Goal: Task Accomplishment & Management: Use online tool/utility

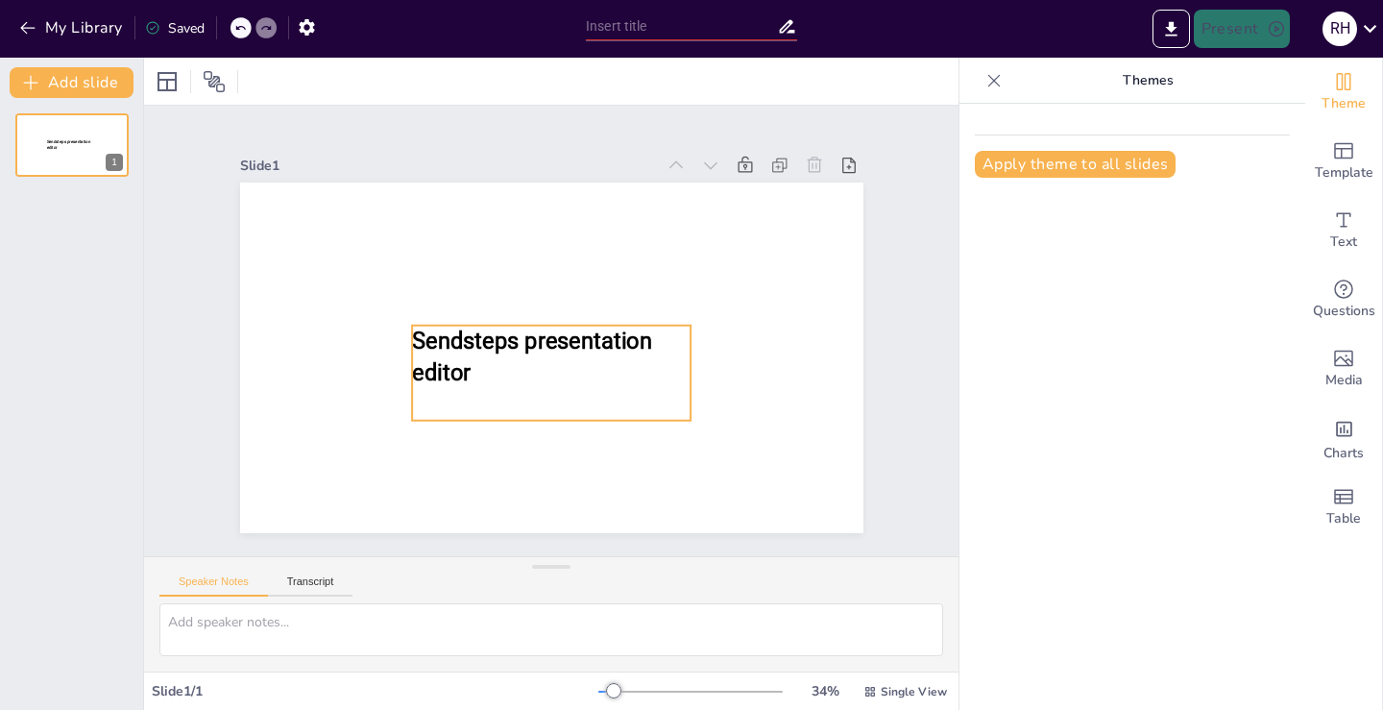
type input "Entendiendo la Ficha Catastral: Conceptos Clave"
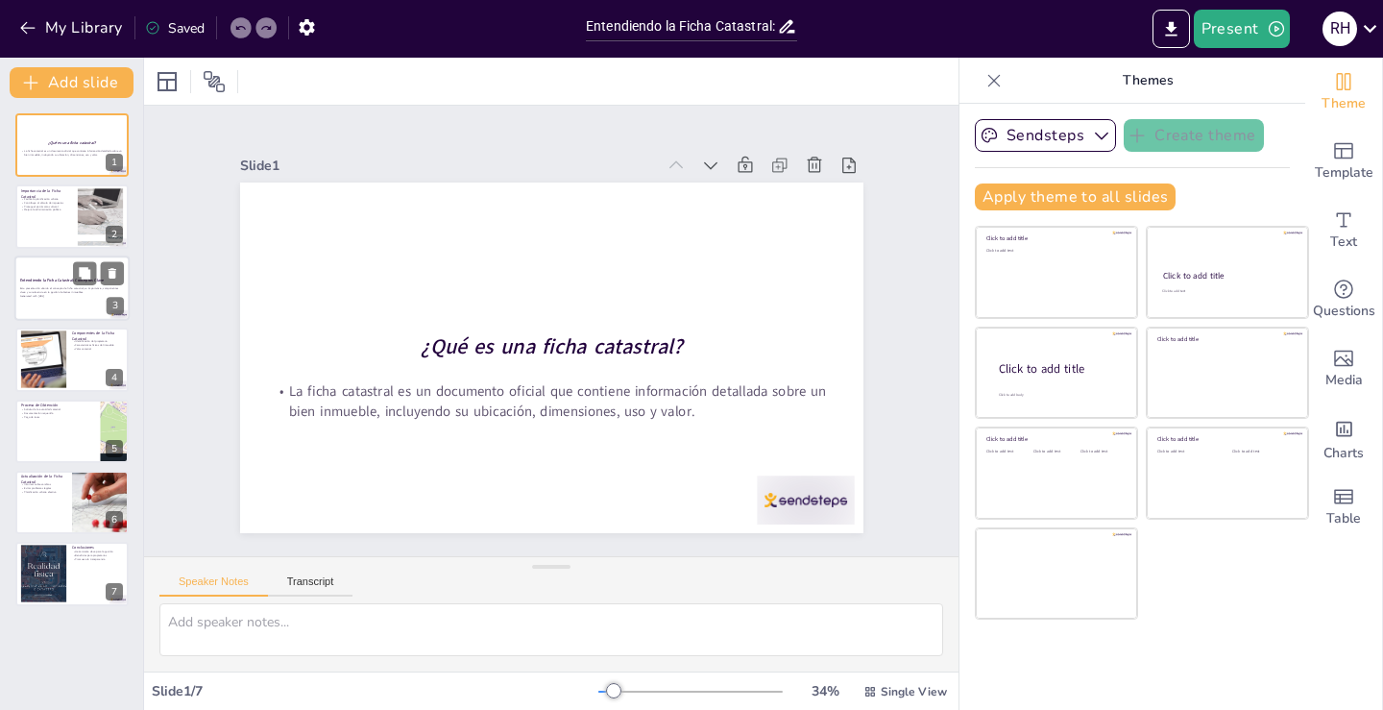
click at [85, 290] on p "Esta presentación aborda el concepto de ficha catastral, su importancia, compon…" at bounding box center [72, 289] width 104 height 7
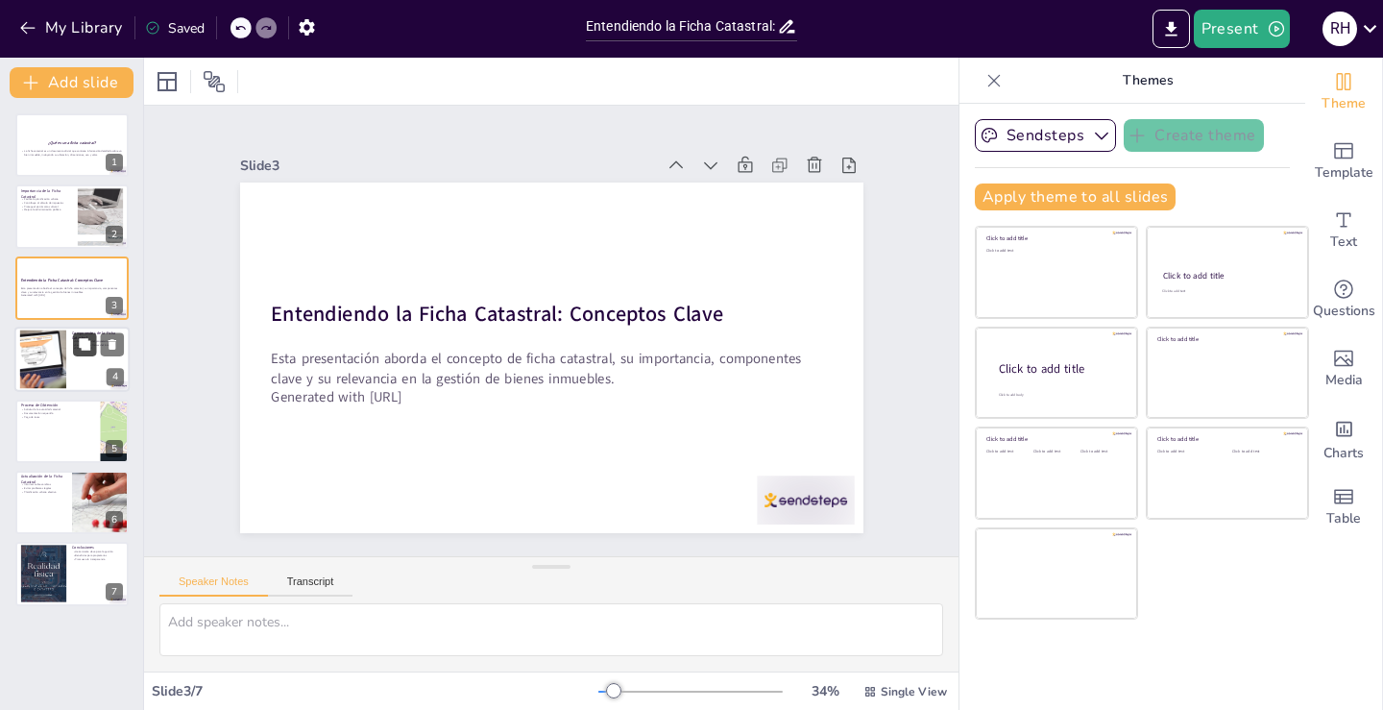
click at [82, 341] on icon at bounding box center [85, 344] width 12 height 12
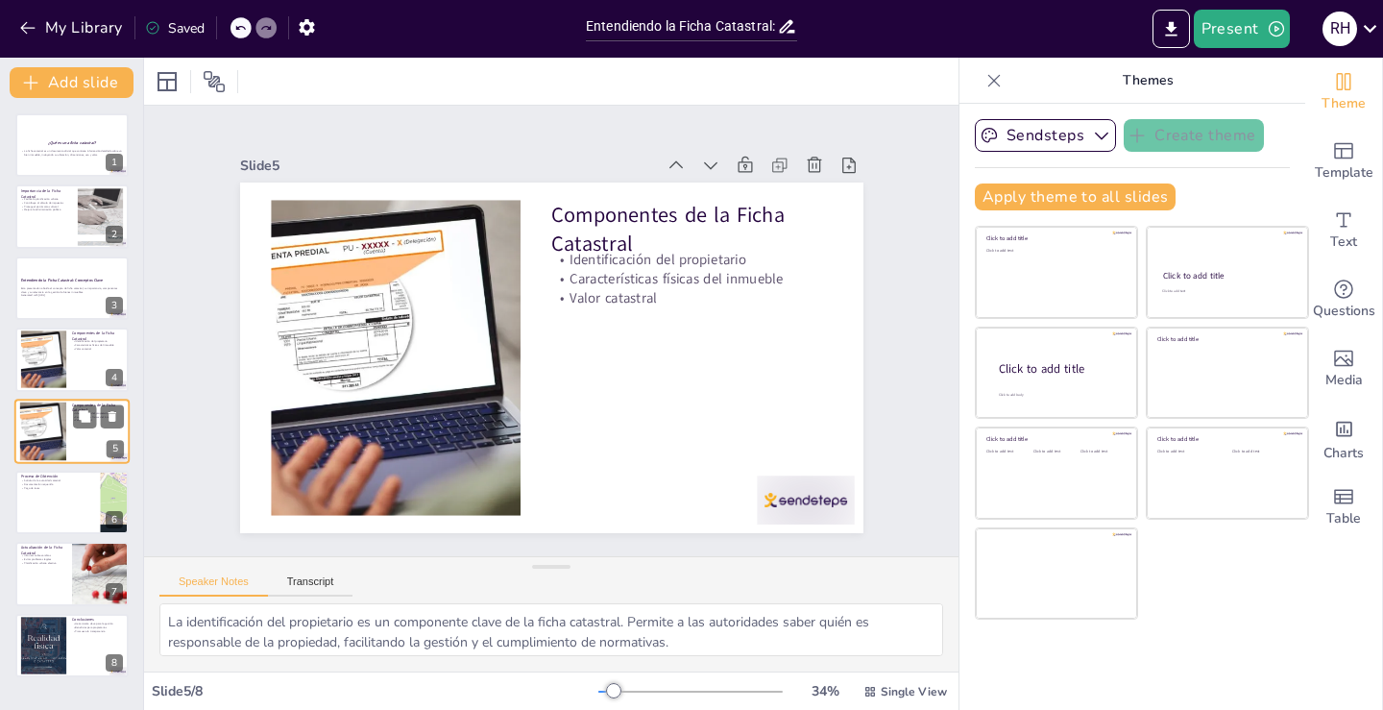
click at [98, 426] on div at bounding box center [98, 415] width 51 height 23
click at [71, 497] on div at bounding box center [71, 502] width 115 height 65
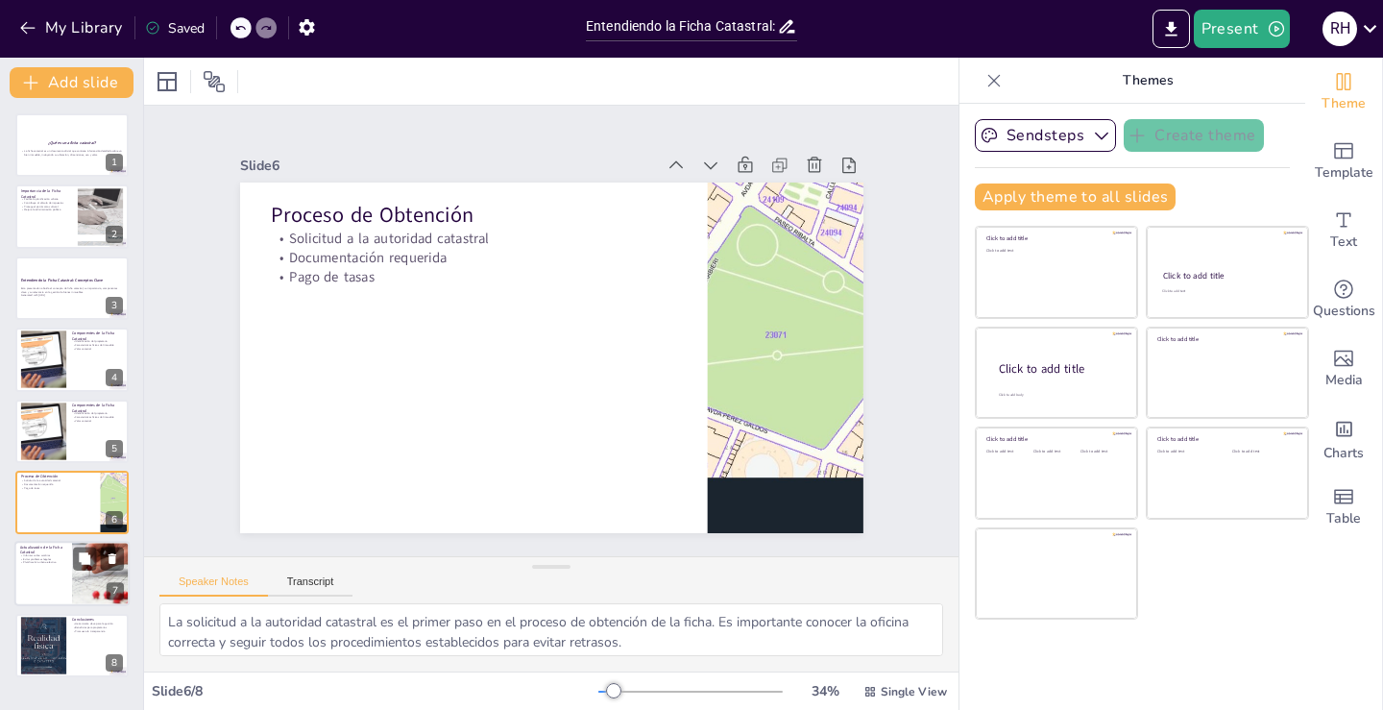
click at [40, 570] on div at bounding box center [71, 574] width 115 height 65
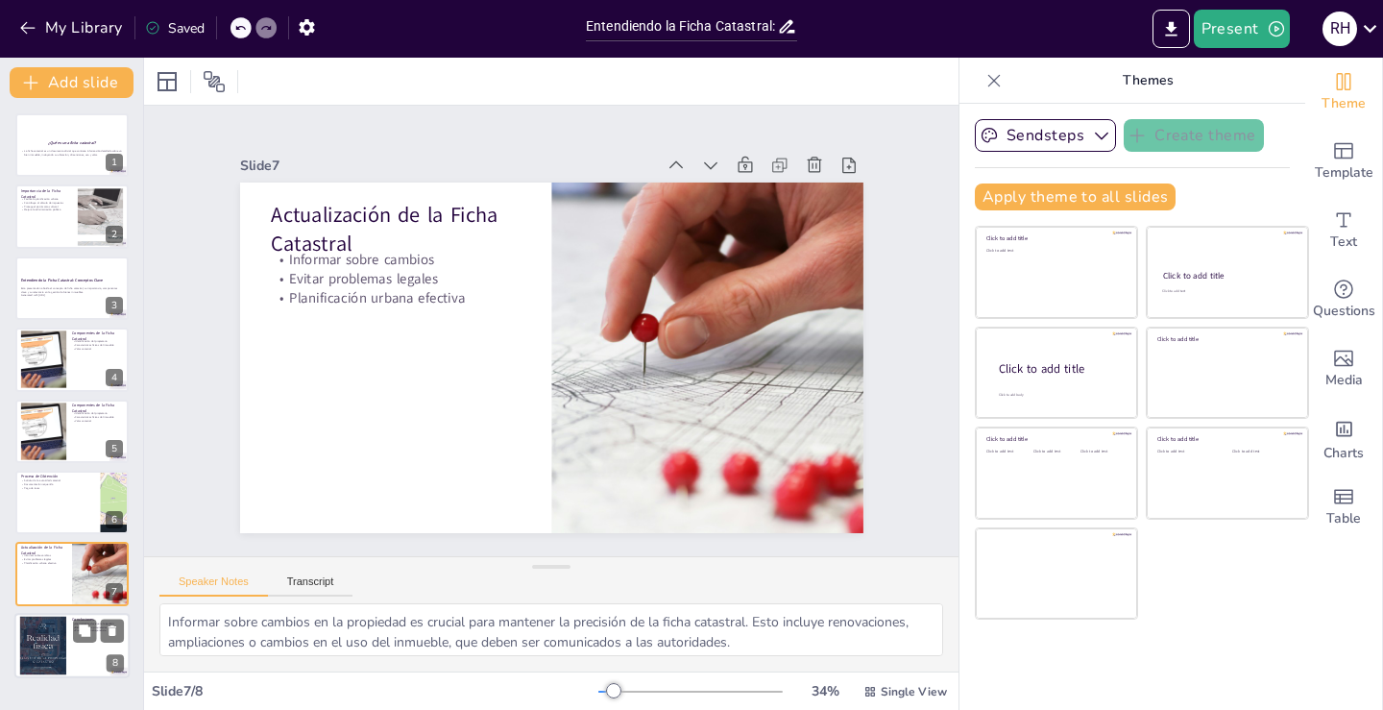
click at [52, 640] on div at bounding box center [43, 645] width 128 height 59
type textarea "La ficha catastral se considera una herramienta clave para la gestión de bienes…"
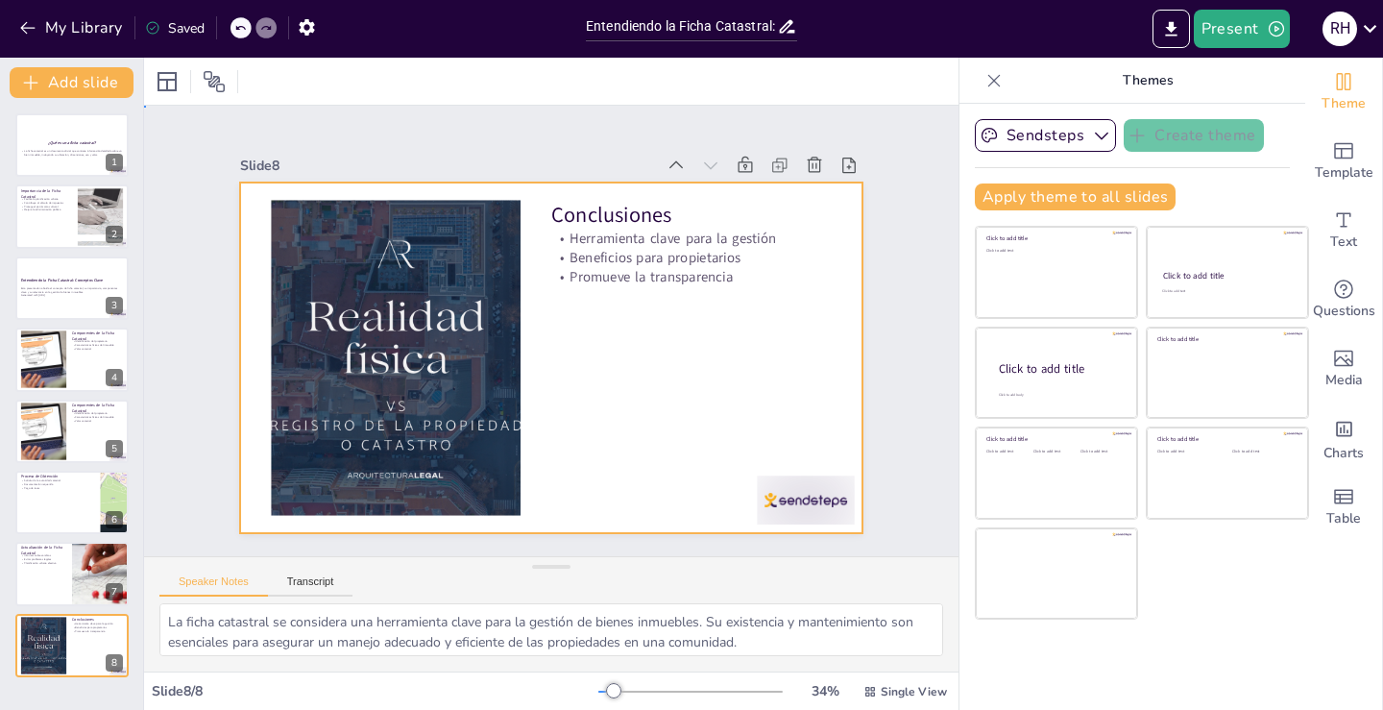
click at [634, 424] on div at bounding box center [551, 357] width 623 height 351
